Goal: Check status: Check status

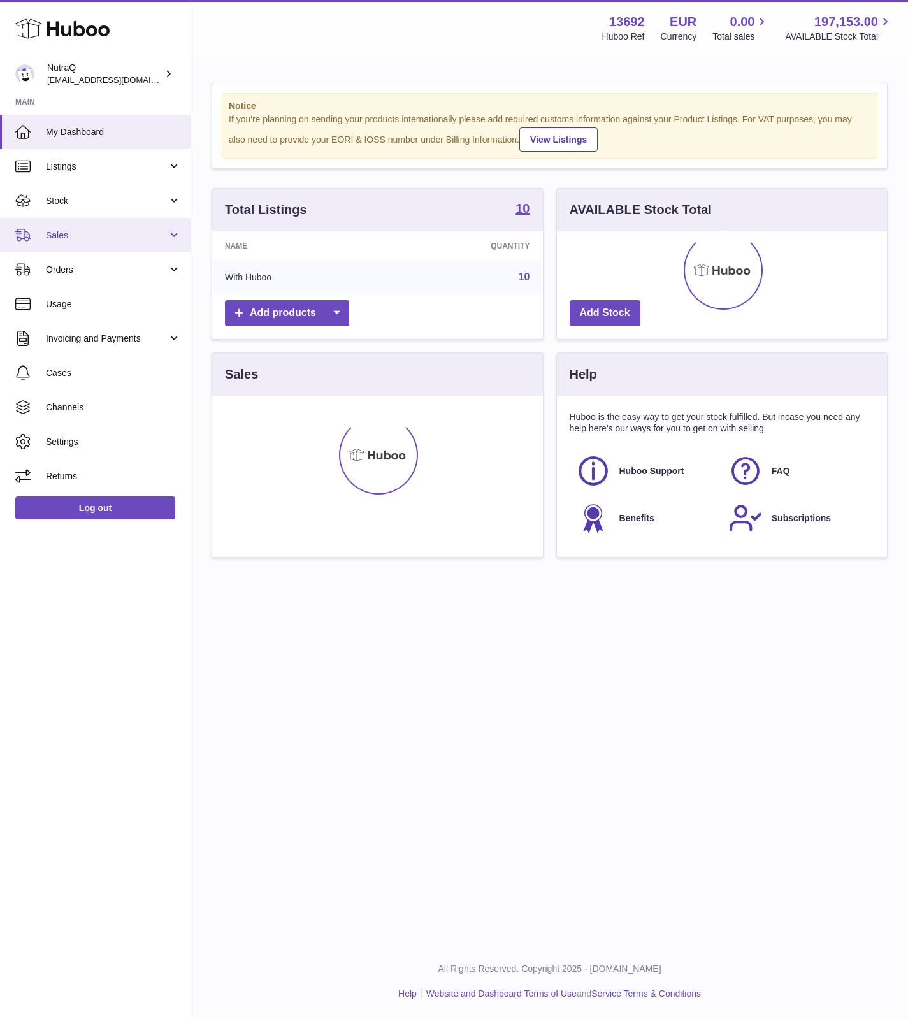
click at [60, 238] on span "Sales" at bounding box center [107, 235] width 122 height 12
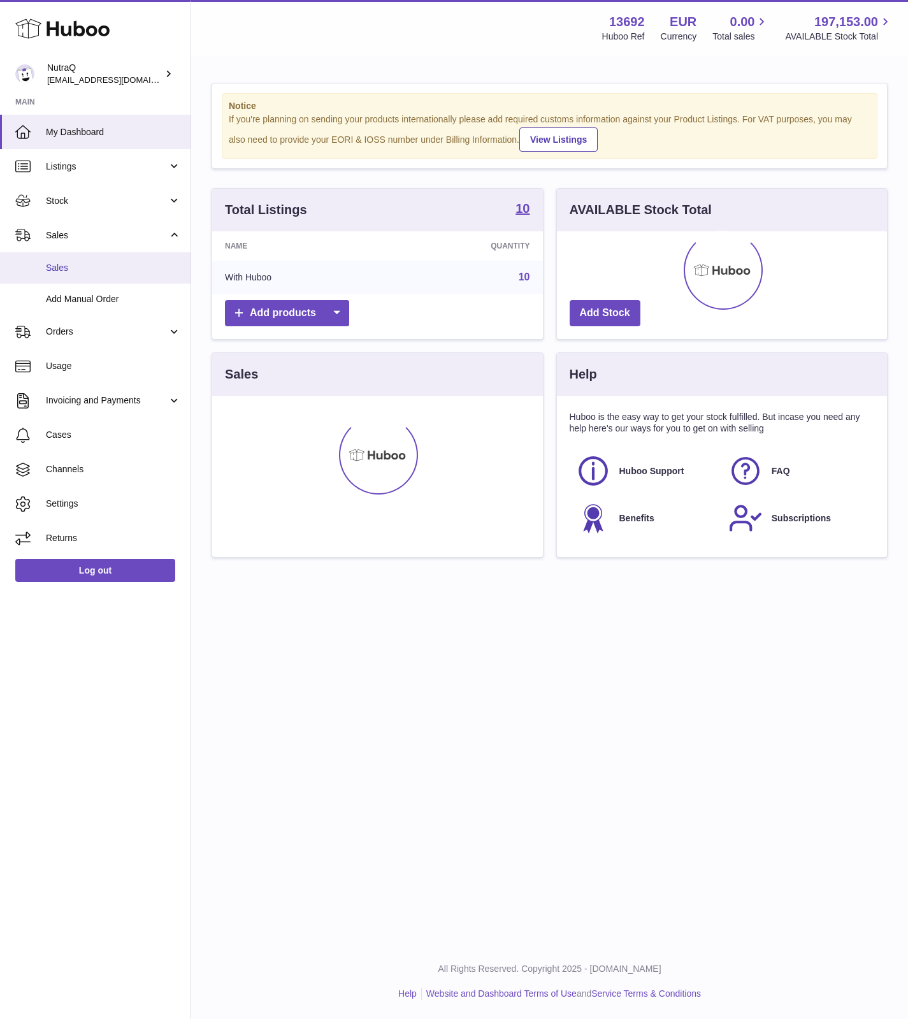
click at [55, 268] on span "Sales" at bounding box center [113, 268] width 135 height 12
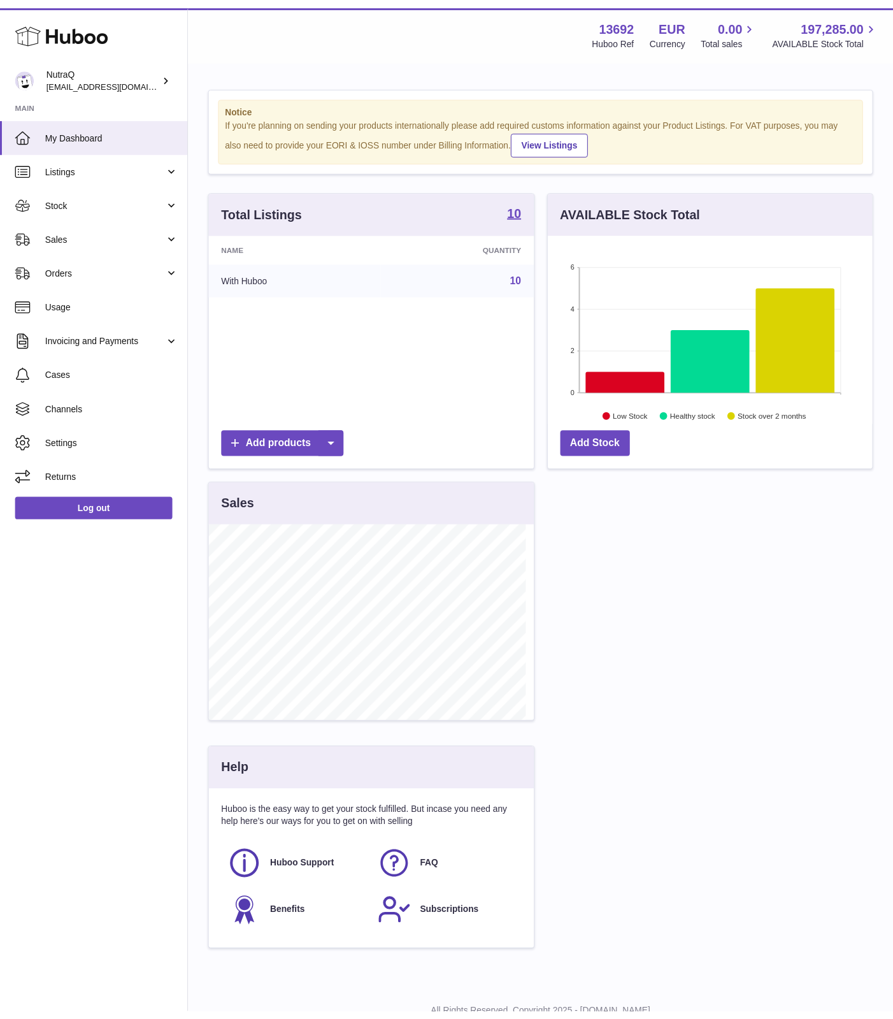
scroll to position [637095, 636971]
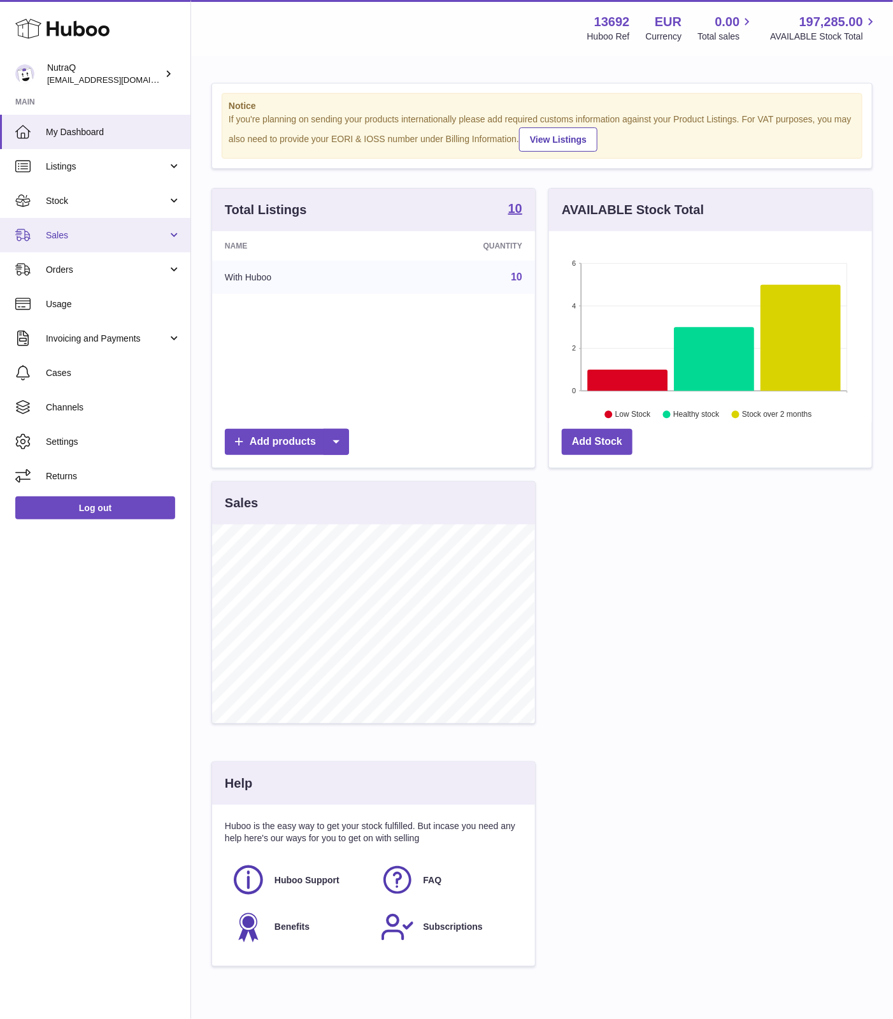
click at [123, 230] on span "Sales" at bounding box center [107, 235] width 122 height 12
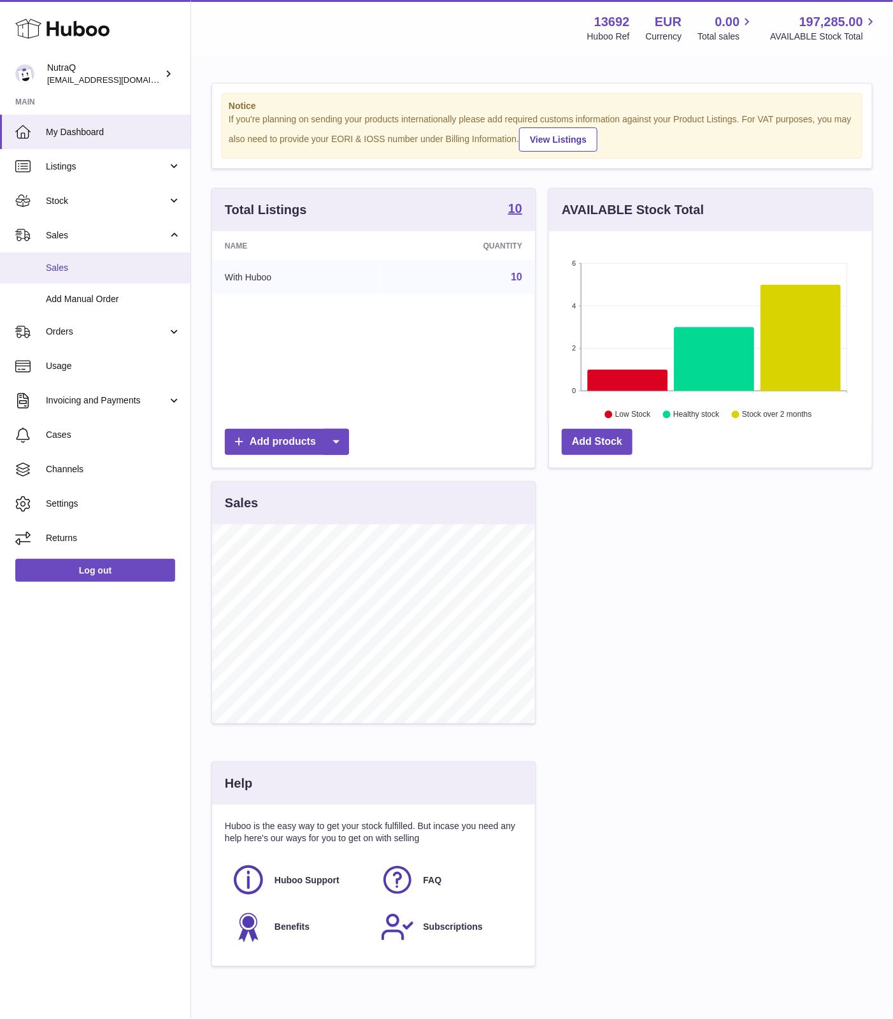
click at [50, 272] on span "Sales" at bounding box center [113, 268] width 135 height 12
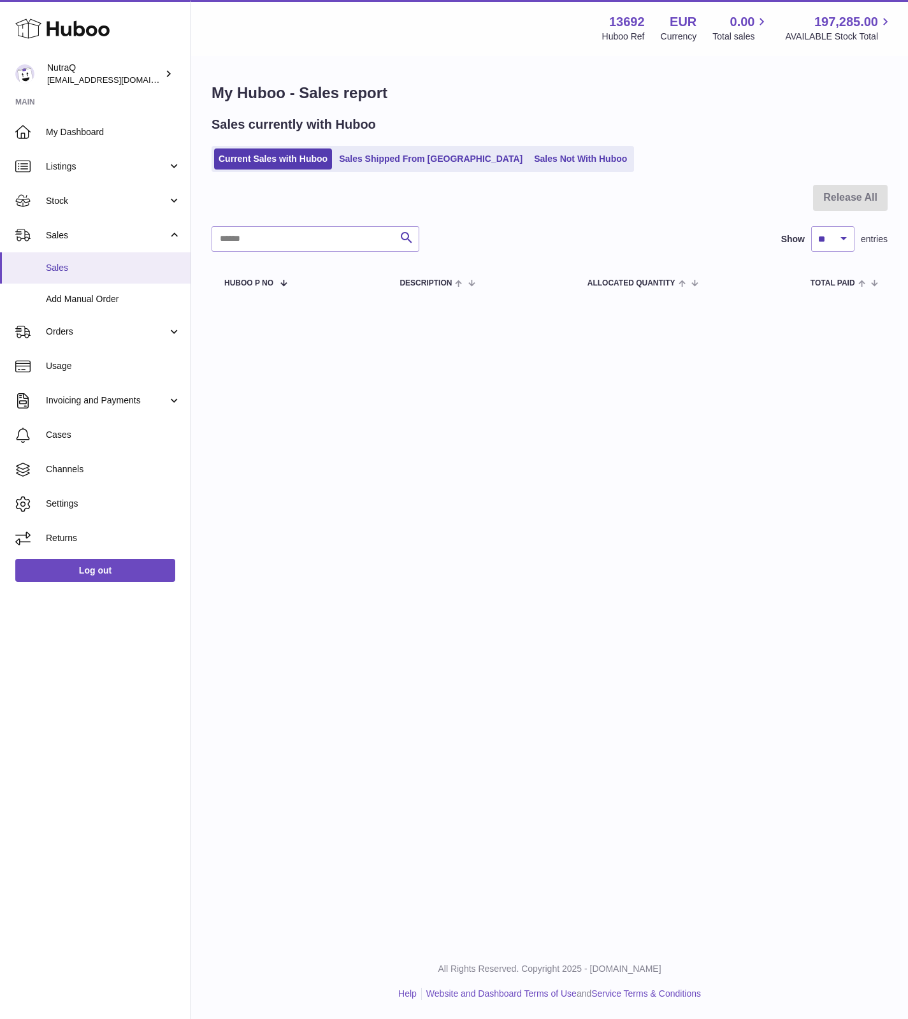
click at [86, 270] on span "Sales" at bounding box center [113, 268] width 135 height 12
click at [76, 268] on span "Sales" at bounding box center [113, 268] width 135 height 12
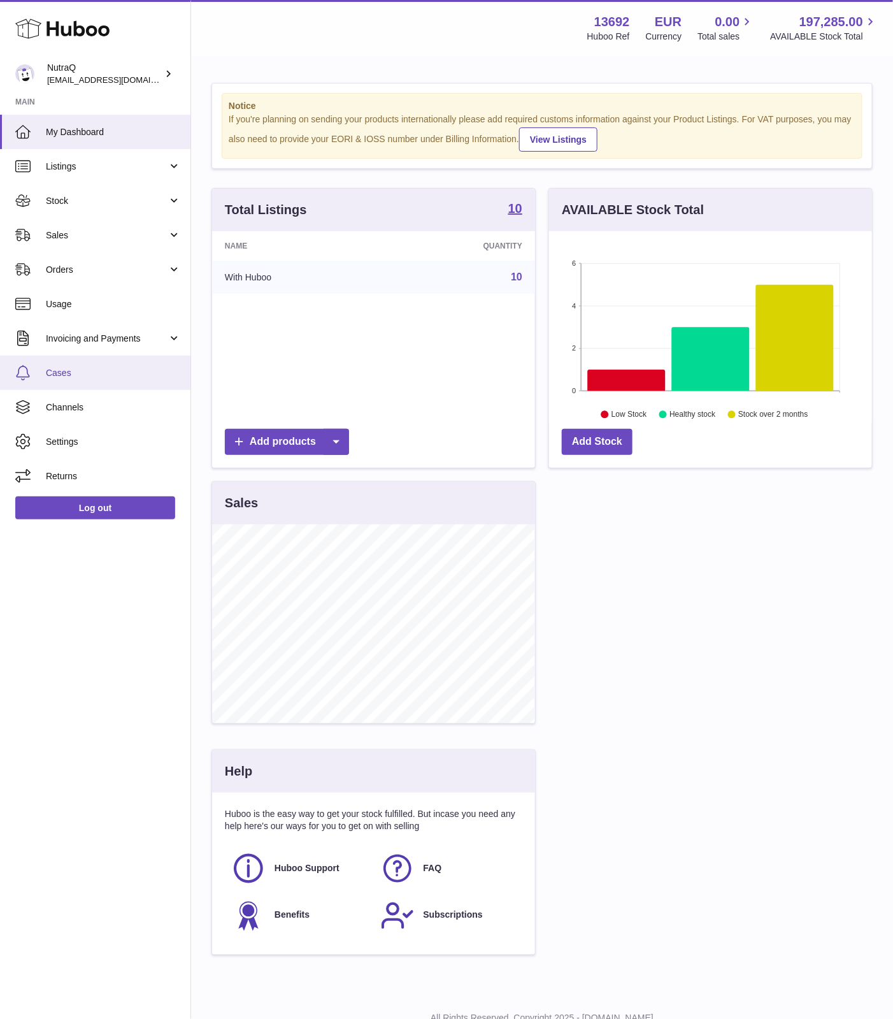
scroll to position [199, 322]
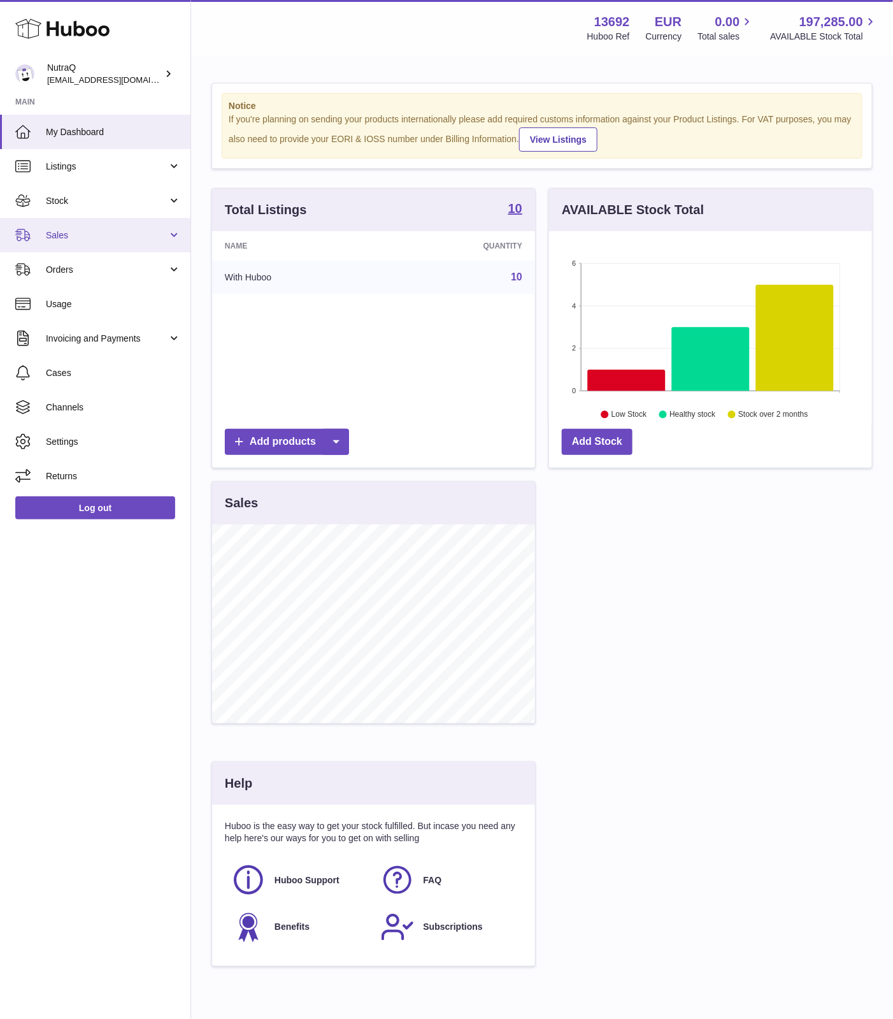
click at [41, 230] on link "Sales" at bounding box center [95, 235] width 191 height 34
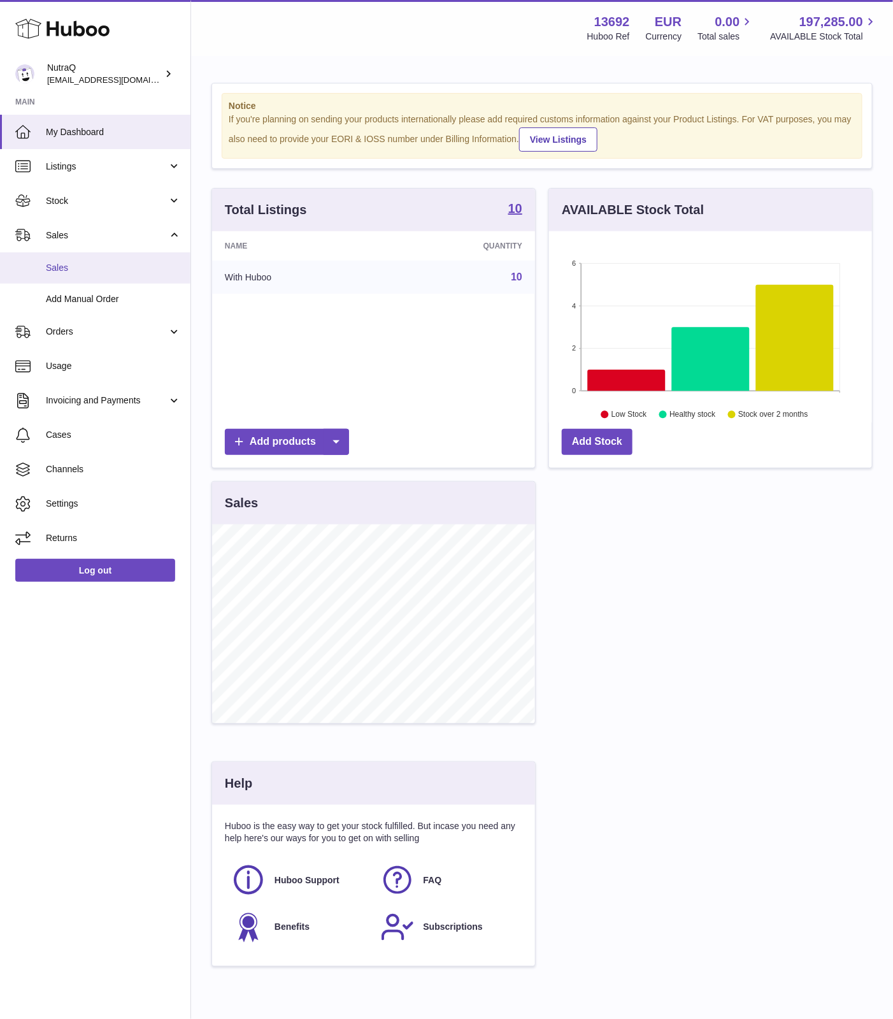
click at [59, 273] on span "Sales" at bounding box center [113, 268] width 135 height 12
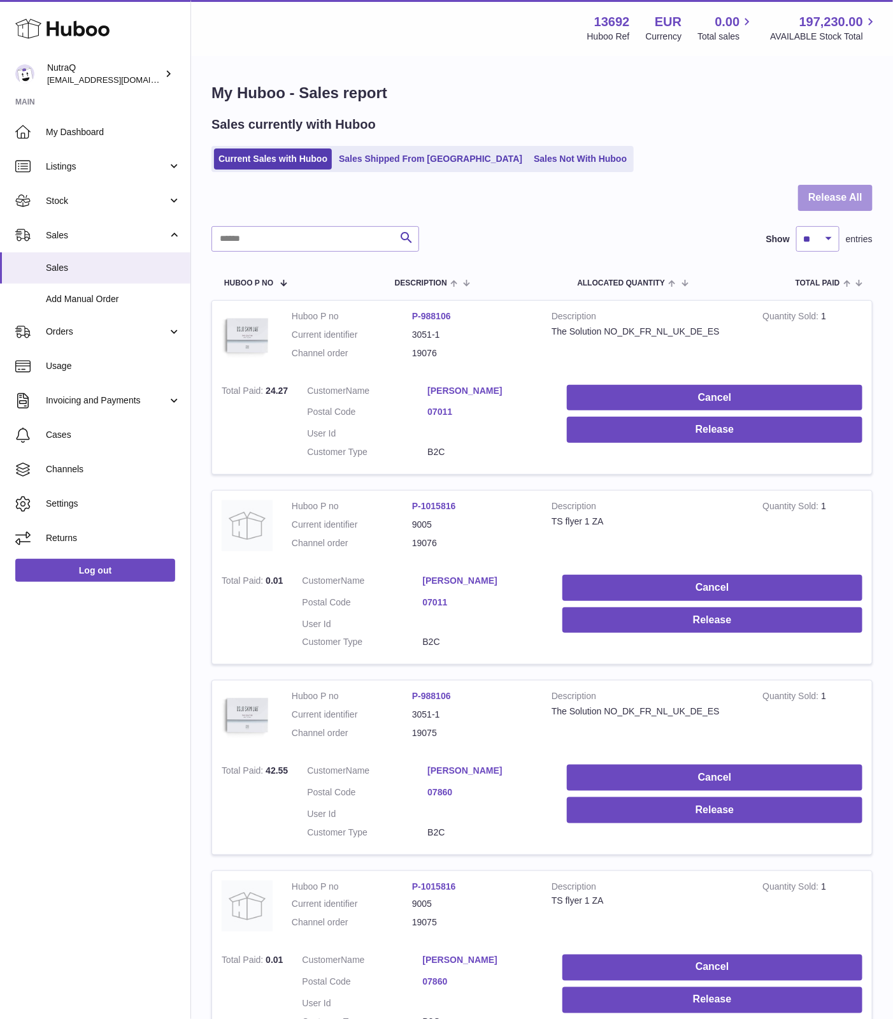
click at [834, 201] on button "Release All" at bounding box center [836, 198] width 75 height 26
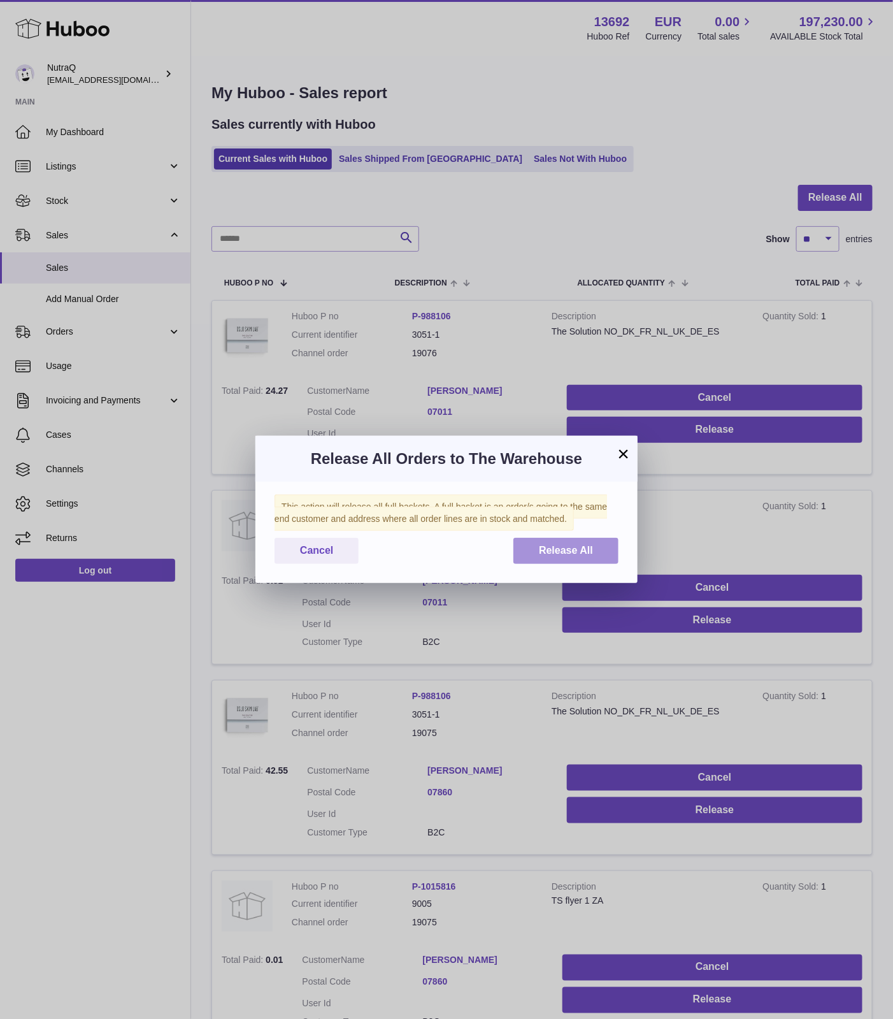
click at [579, 546] on span "Release All" at bounding box center [566, 550] width 54 height 11
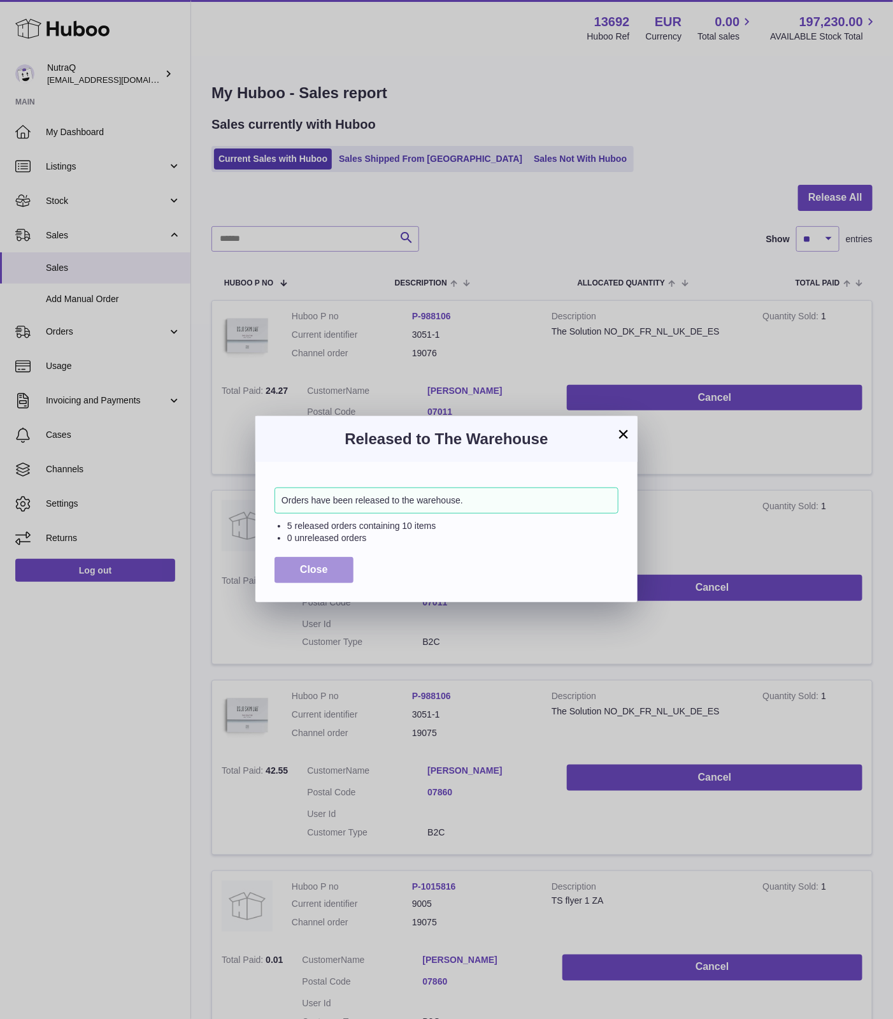
click at [320, 561] on button "Close" at bounding box center [314, 570] width 79 height 26
